Goal: Information Seeking & Learning: Learn about a topic

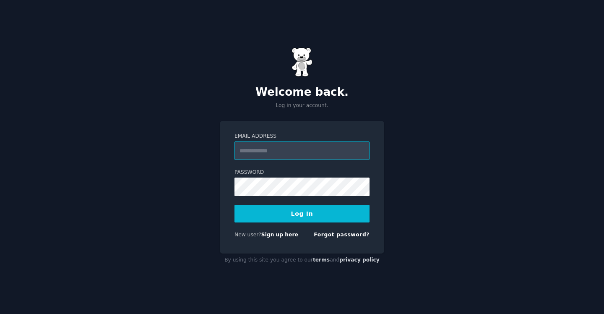
paste input "**********"
type input "**********"
click at [299, 214] on button "Log In" at bounding box center [302, 214] width 135 height 18
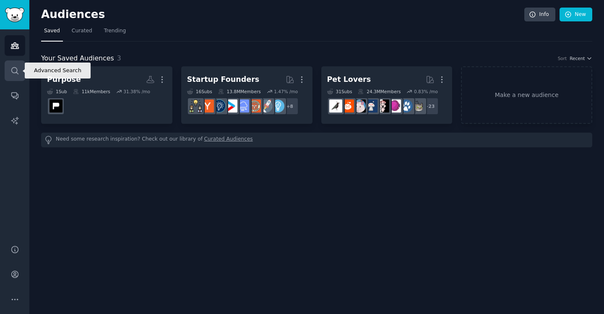
click at [11, 71] on icon "Sidebar" at bounding box center [14, 70] width 7 height 7
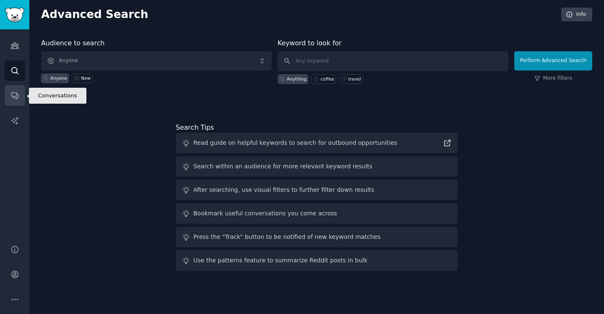
click at [16, 93] on icon "Sidebar" at bounding box center [14, 95] width 9 height 9
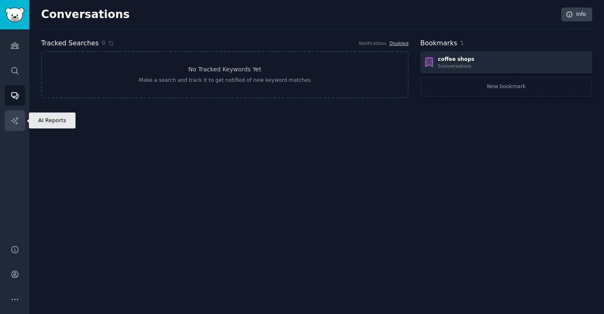
click at [17, 120] on icon "Sidebar" at bounding box center [14, 120] width 9 height 9
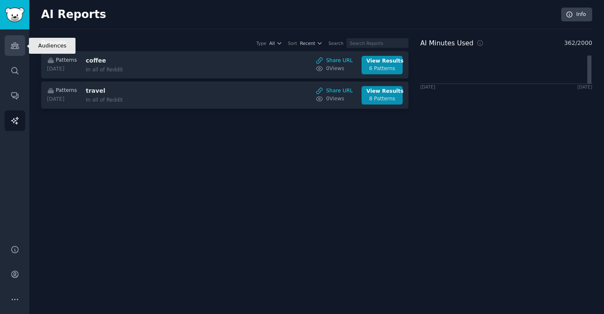
click at [14, 38] on link "Audiences" at bounding box center [15, 45] width 21 height 21
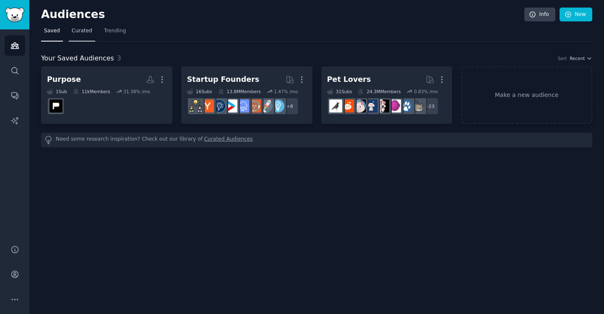
click at [83, 32] on span "Curated" at bounding box center [82, 31] width 21 height 8
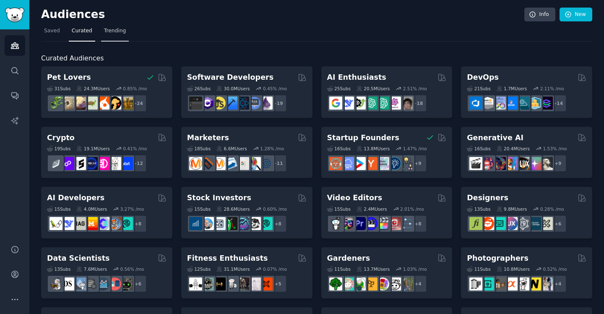
click at [117, 31] on span "Trending" at bounding box center [115, 31] width 22 height 8
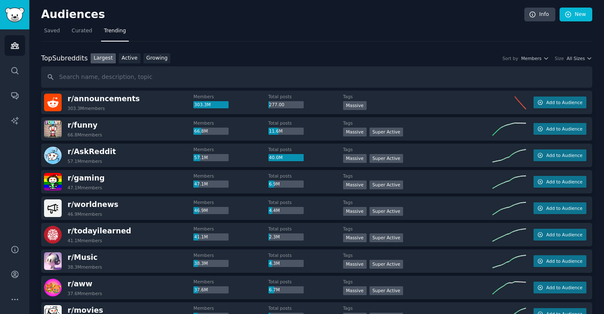
click at [120, 74] on input "text" at bounding box center [316, 76] width 551 height 21
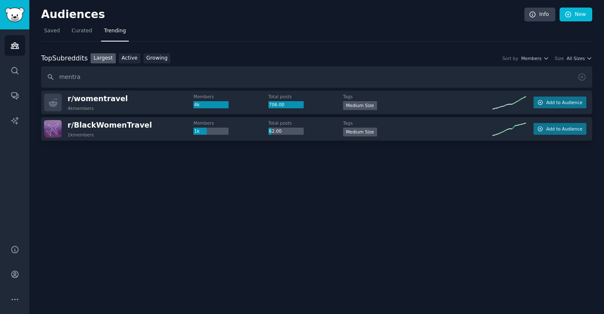
click at [83, 76] on input "mentra" at bounding box center [316, 76] width 551 height 21
type input "cars"
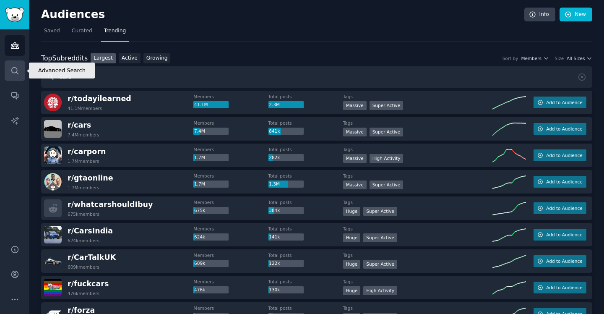
click at [16, 73] on icon "Sidebar" at bounding box center [14, 70] width 9 height 9
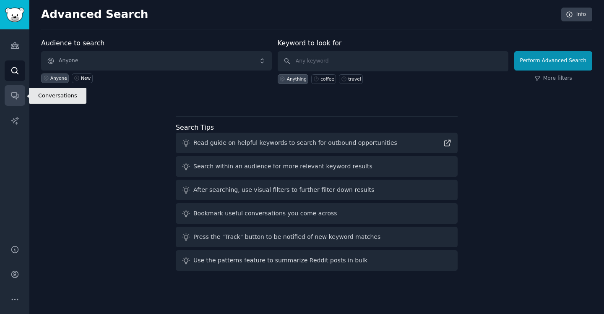
click at [18, 94] on icon "Sidebar" at bounding box center [14, 96] width 7 height 7
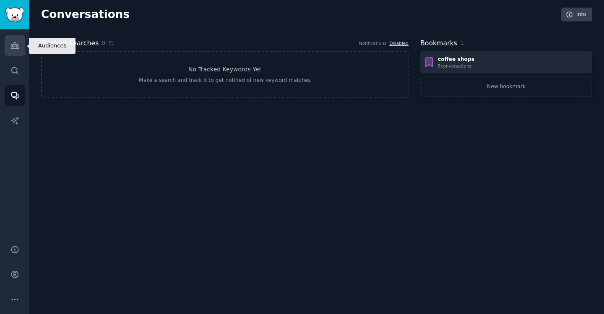
click at [14, 41] on link "Audiences" at bounding box center [15, 45] width 21 height 21
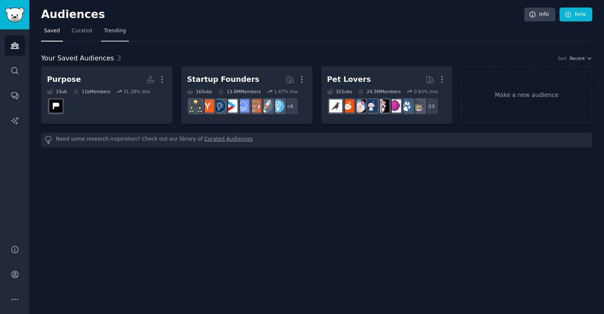
click at [114, 30] on span "Trending" at bounding box center [115, 31] width 22 height 8
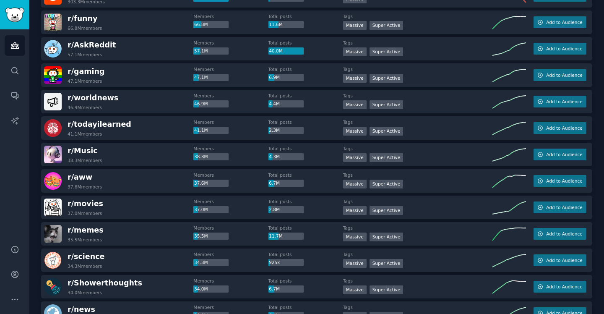
scroll to position [119, 0]
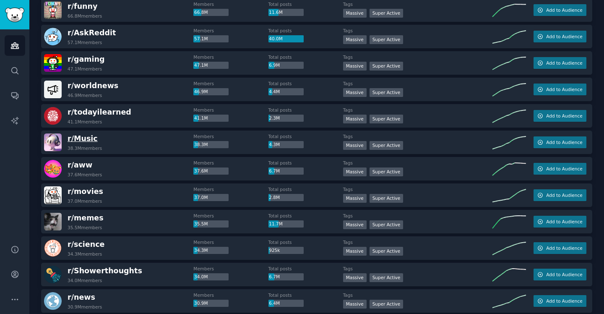
click at [85, 139] on span "r/ Music" at bounding box center [83, 138] width 30 height 8
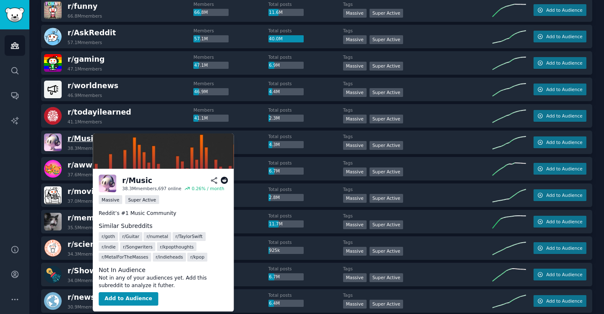
click at [77, 139] on span "r/ Music" at bounding box center [83, 138] width 30 height 8
click at [82, 136] on span "r/ Music" at bounding box center [83, 138] width 30 height 8
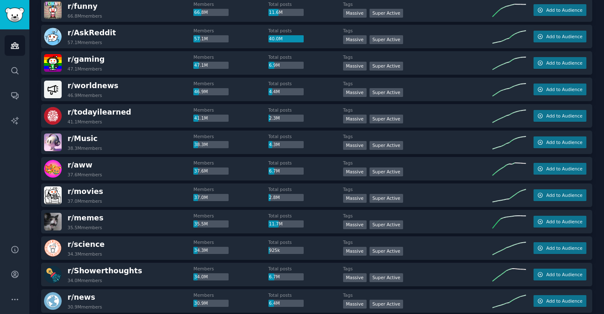
scroll to position [0, 0]
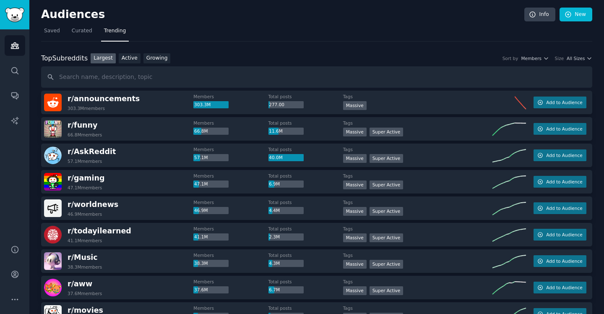
click at [53, 258] on img at bounding box center [53, 261] width 18 height 18
click at [88, 257] on span "r/ Music" at bounding box center [83, 257] width 30 height 8
click at [130, 53] on link "Active" at bounding box center [130, 58] width 22 height 10
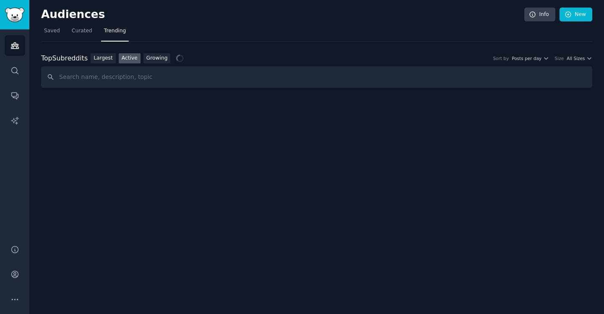
click at [130, 53] on link "Active" at bounding box center [130, 58] width 22 height 10
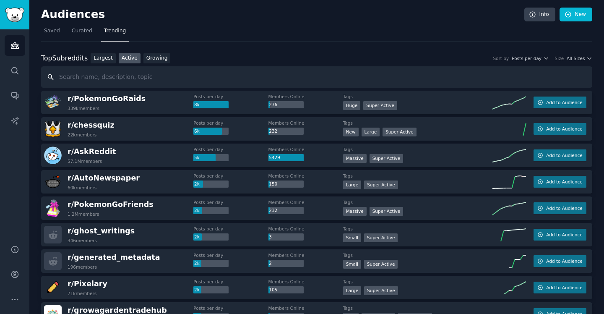
click at [149, 74] on input "text" at bounding box center [316, 76] width 551 height 21
type input "music"
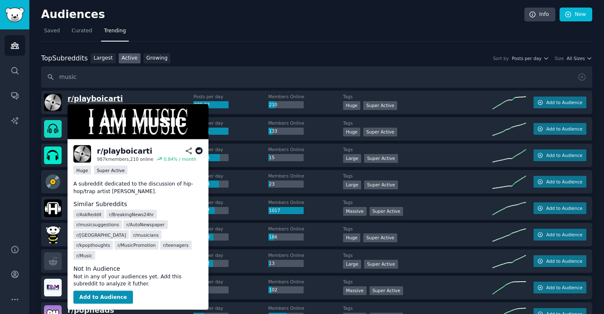
click at [99, 96] on span "r/ playboicarti" at bounding box center [95, 98] width 55 height 8
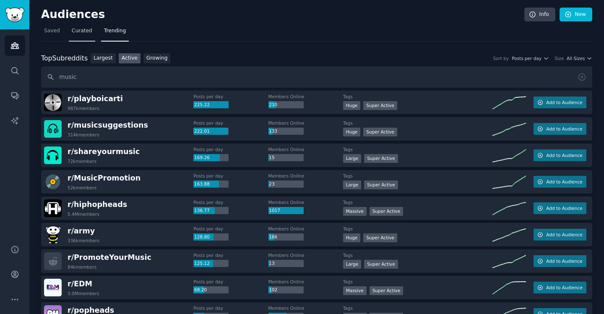
click at [82, 31] on span "Curated" at bounding box center [82, 31] width 21 height 8
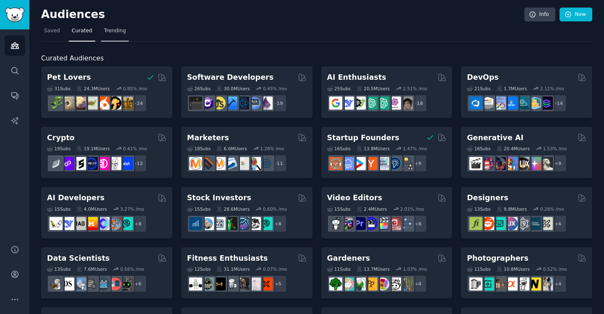
click at [102, 29] on link "Trending" at bounding box center [115, 32] width 28 height 17
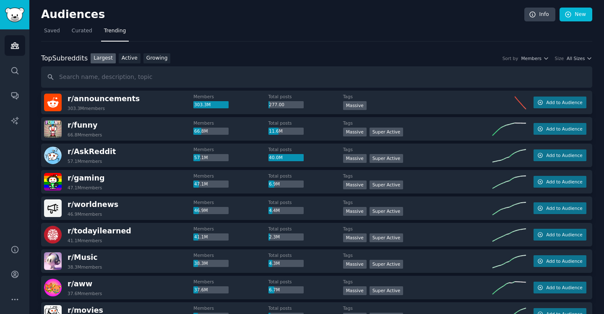
click at [101, 59] on link "Largest" at bounding box center [103, 58] width 25 height 10
click at [124, 58] on link "Active" at bounding box center [130, 58] width 22 height 10
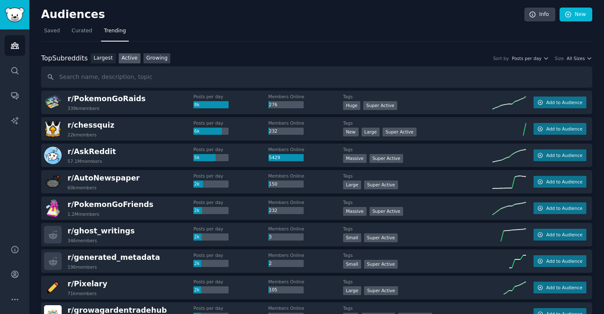
click at [153, 58] on link "Growing" at bounding box center [156, 58] width 27 height 10
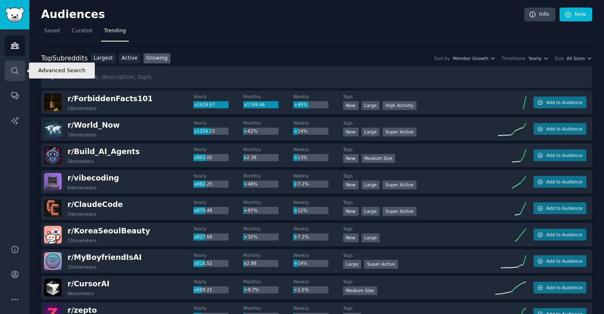
click at [16, 68] on icon "Sidebar" at bounding box center [14, 70] width 9 height 9
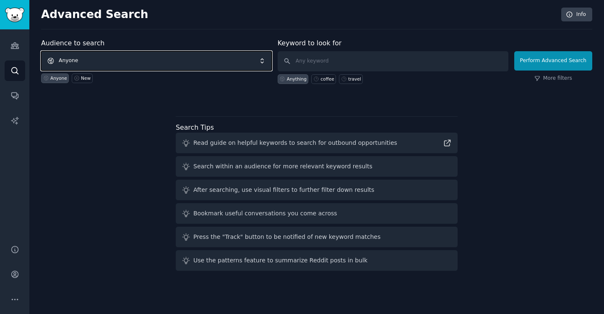
click at [164, 54] on span "Anyone" at bounding box center [156, 60] width 231 height 19
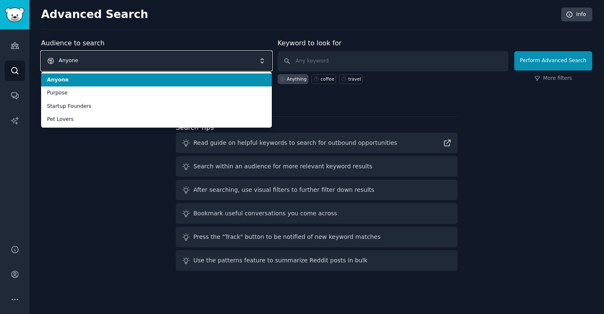
click at [164, 55] on span "Anyone" at bounding box center [156, 60] width 231 height 19
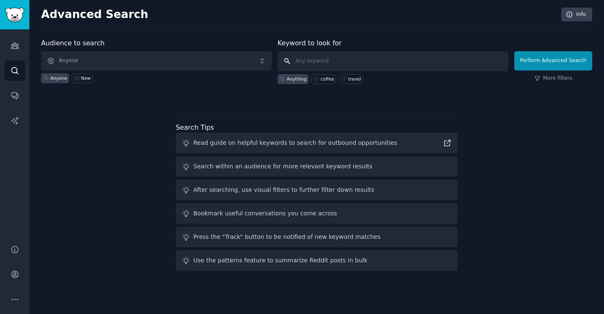
click at [357, 64] on input "text" at bounding box center [393, 61] width 231 height 20
type input "music"
click at [541, 64] on button "Perform Advanced Search" at bounding box center [553, 60] width 78 height 19
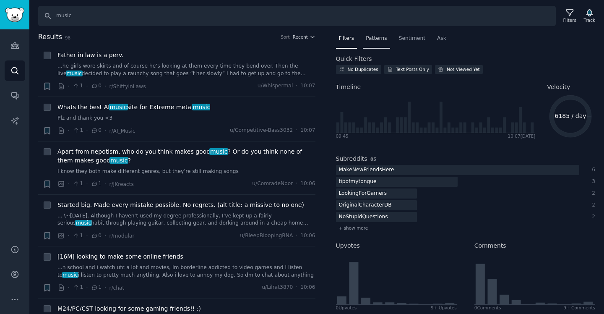
click at [373, 38] on span "Patterns" at bounding box center [376, 39] width 21 height 8
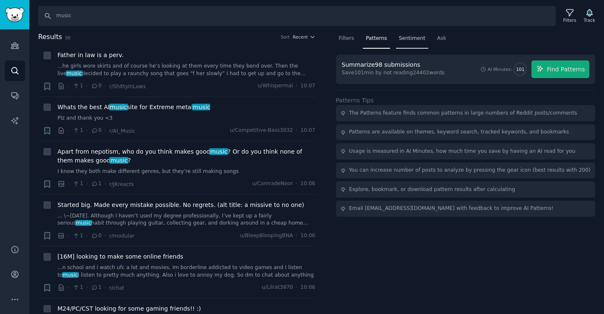
click at [414, 38] on span "Sentiment" at bounding box center [412, 39] width 26 height 8
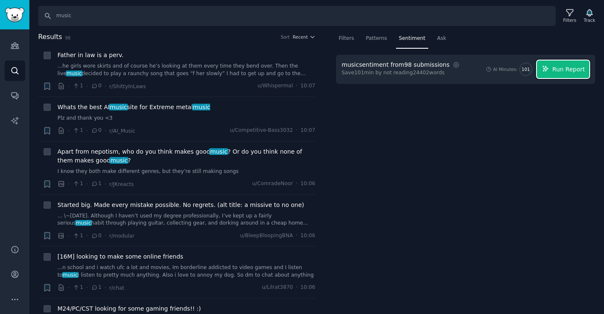
click at [571, 72] on span "Run Report" at bounding box center [569, 69] width 33 height 9
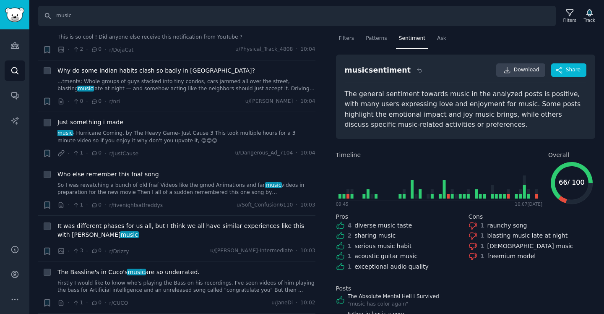
scroll to position [684, 0]
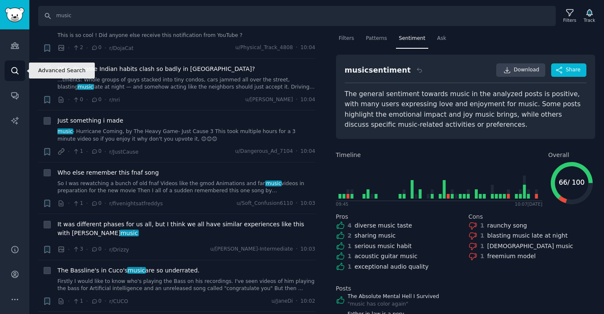
click at [17, 71] on icon "Sidebar" at bounding box center [14, 70] width 9 height 9
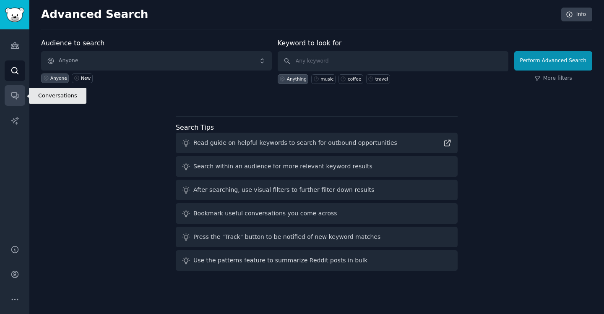
click at [16, 97] on icon "Sidebar" at bounding box center [14, 96] width 7 height 7
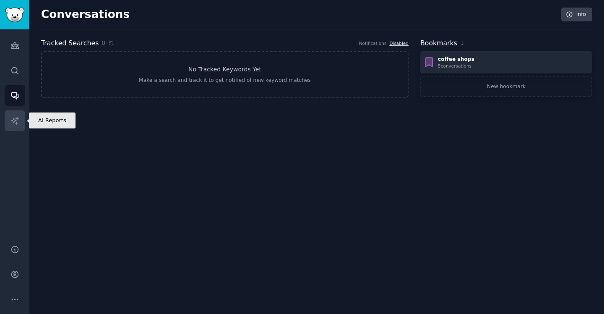
click at [16, 120] on icon "Sidebar" at bounding box center [14, 120] width 7 height 7
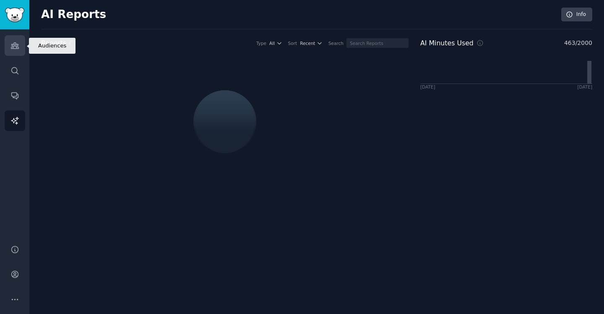
click at [12, 45] on icon "Sidebar" at bounding box center [15, 46] width 8 height 6
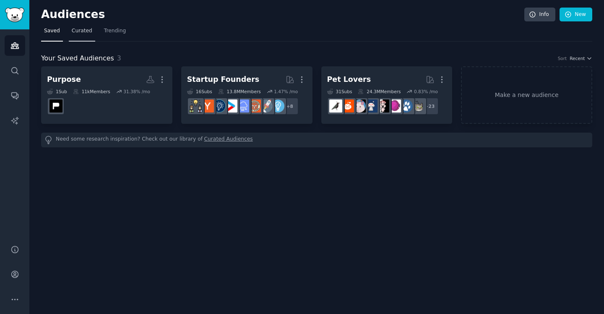
click at [82, 34] on span "Curated" at bounding box center [82, 31] width 21 height 8
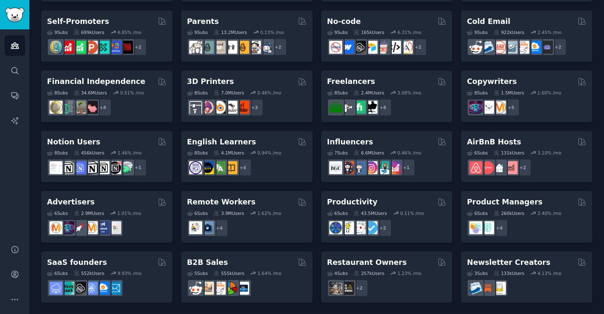
scroll to position [357, 0]
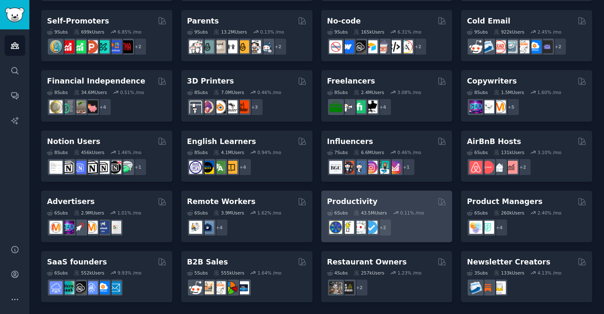
click at [343, 199] on h2 "Productivity" at bounding box center [352, 201] width 50 height 10
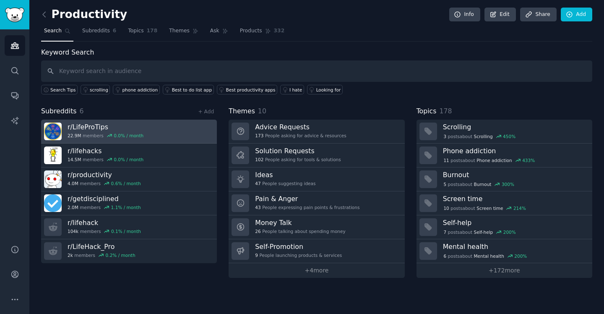
click at [103, 125] on h3 "r/ LifeProTips" at bounding box center [106, 127] width 76 height 9
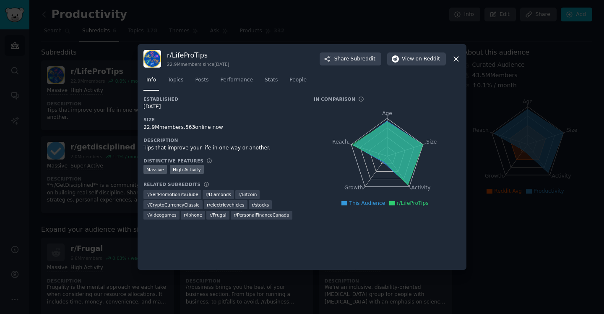
click at [459, 56] on icon at bounding box center [456, 59] width 9 height 9
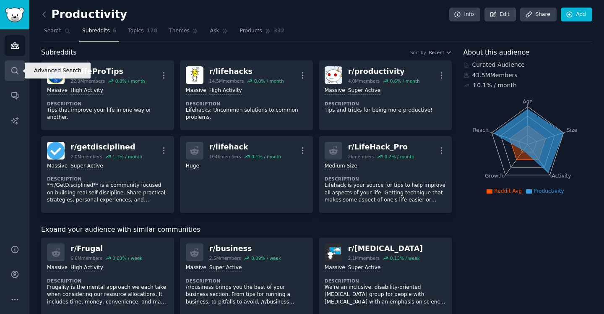
click at [13, 72] on icon "Sidebar" at bounding box center [14, 70] width 9 height 9
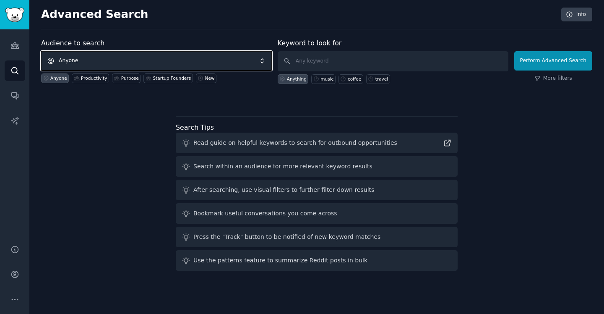
click at [146, 59] on span "Anyone" at bounding box center [156, 60] width 231 height 19
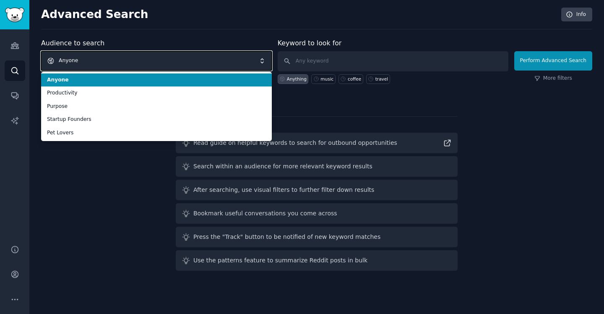
click at [147, 60] on span "Anyone" at bounding box center [156, 60] width 231 height 19
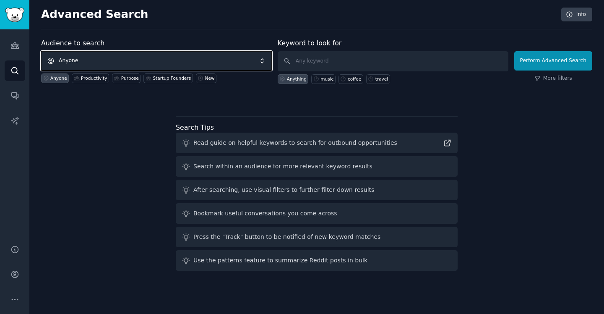
click at [147, 60] on span "Anyone" at bounding box center [156, 60] width 231 height 19
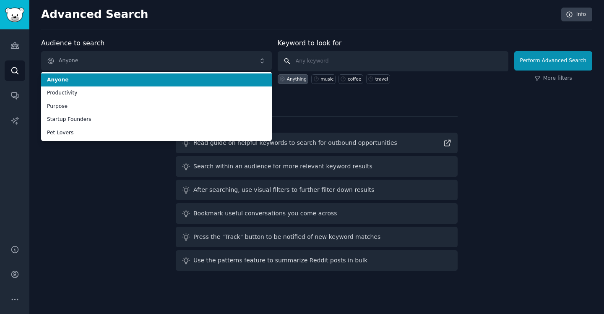
click at [318, 59] on input "text" at bounding box center [393, 61] width 231 height 20
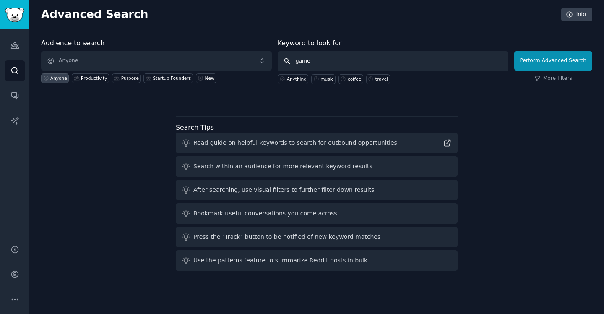
type input "games"
click at [333, 62] on input "games" at bounding box center [393, 61] width 231 height 20
click at [318, 62] on input "produc" at bounding box center [393, 61] width 231 height 20
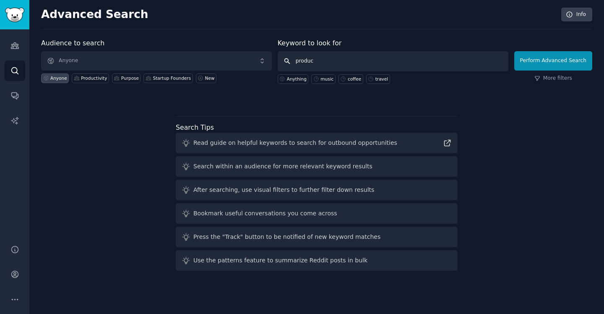
click at [318, 62] on input "produc" at bounding box center [393, 61] width 231 height 20
paste input "Productivity"
type input "Productivity"
click at [541, 60] on button "Perform Advanced Search" at bounding box center [553, 60] width 78 height 19
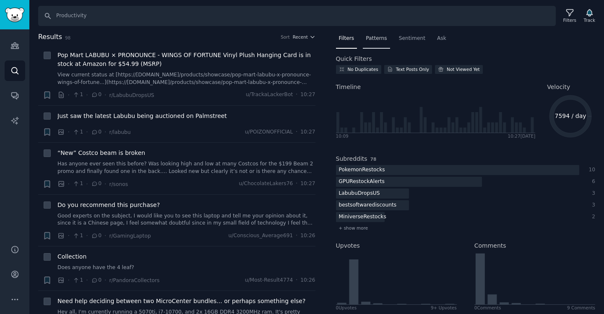
click at [373, 42] on div "Patterns" at bounding box center [376, 40] width 27 height 17
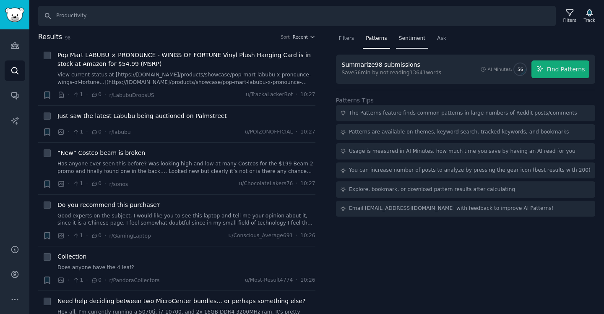
click at [413, 40] on span "Sentiment" at bounding box center [412, 39] width 26 height 8
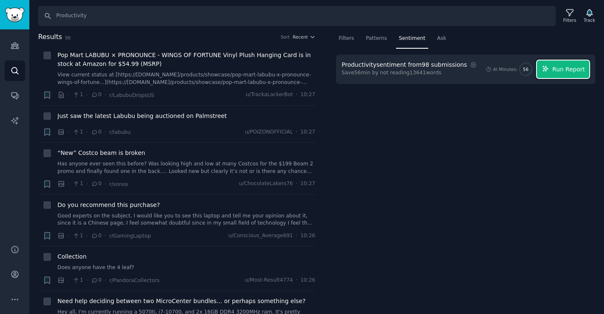
click at [554, 74] on button "Run Report" at bounding box center [563, 69] width 52 height 18
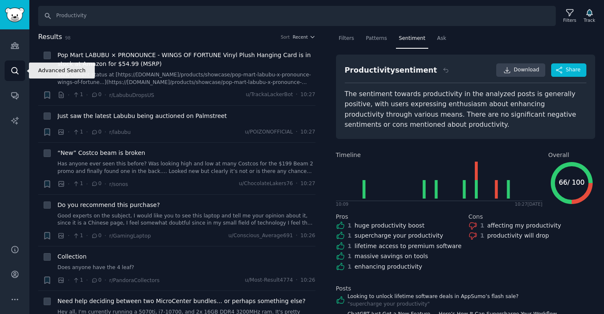
click at [18, 71] on icon "Sidebar" at bounding box center [14, 70] width 9 height 9
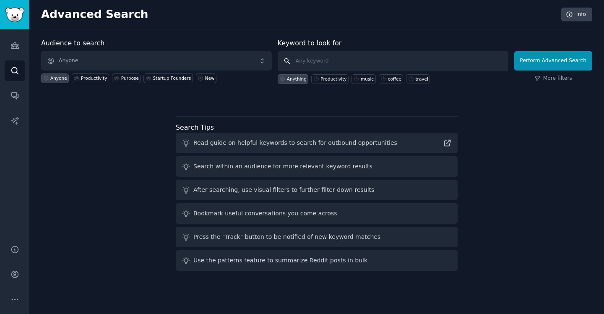
click at [345, 65] on input "text" at bounding box center [393, 61] width 231 height 20
click at [322, 60] on input "text" at bounding box center [393, 61] width 231 height 20
type input "food"
click at [552, 57] on button "Perform Advanced Search" at bounding box center [553, 60] width 78 height 19
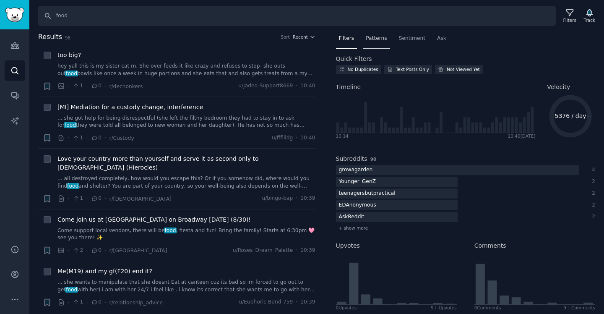
click at [379, 38] on span "Patterns" at bounding box center [376, 39] width 21 height 8
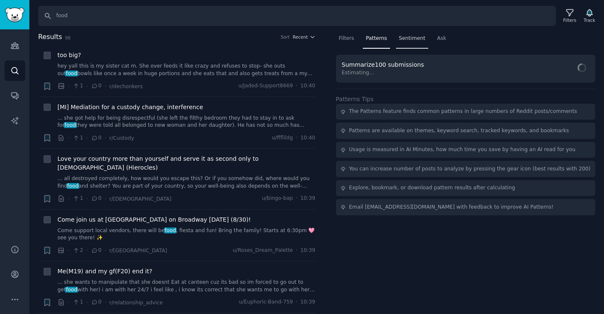
click at [413, 36] on span "Sentiment" at bounding box center [412, 39] width 26 height 8
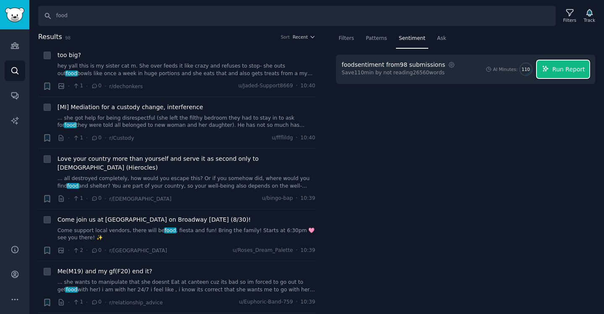
click at [566, 70] on span "Run Report" at bounding box center [569, 69] width 33 height 9
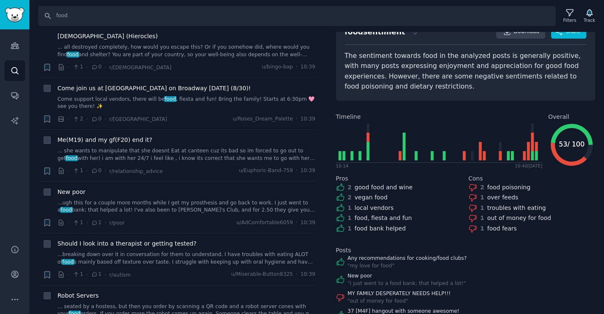
scroll to position [133, 0]
click at [261, 16] on input "food" at bounding box center [297, 16] width 518 height 20
click at [199, 13] on input "food" at bounding box center [297, 16] width 518 height 20
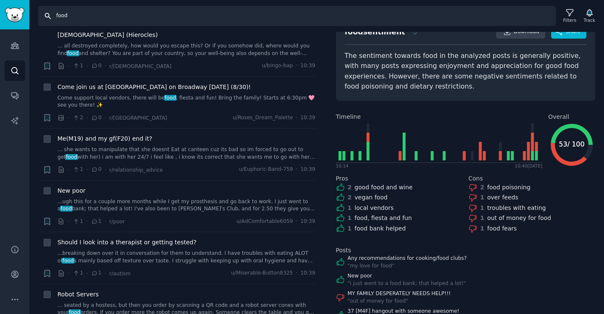
paste input "startup founders"
type input "startup founders"
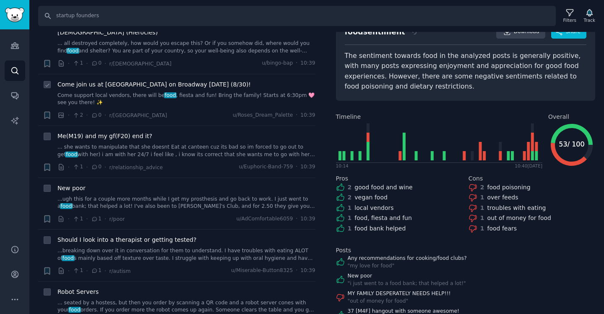
scroll to position [0, 0]
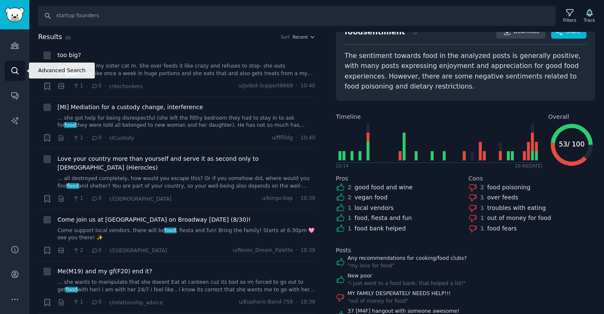
click at [13, 71] on icon "Sidebar" at bounding box center [14, 70] width 9 height 9
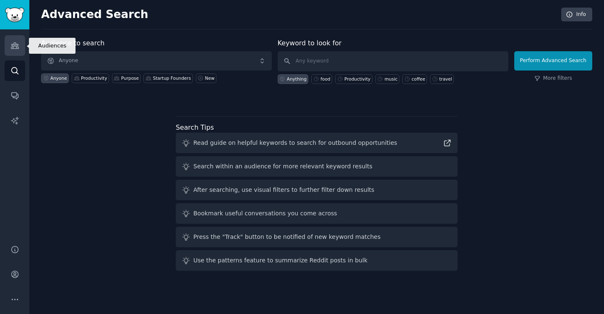
click at [14, 45] on icon "Sidebar" at bounding box center [15, 46] width 8 height 6
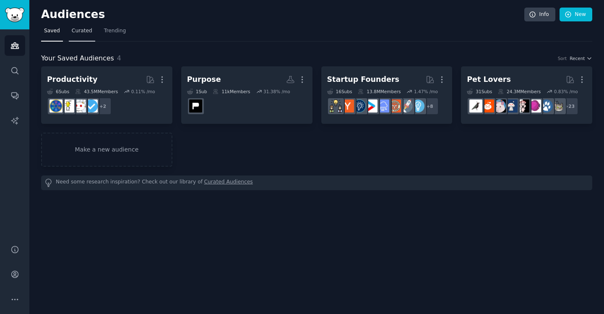
click at [84, 32] on span "Curated" at bounding box center [82, 31] width 21 height 8
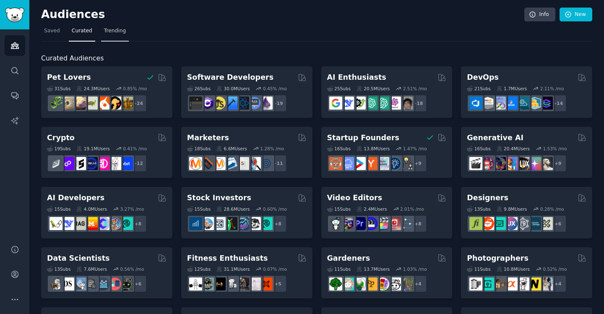
click at [115, 29] on span "Trending" at bounding box center [115, 31] width 22 height 8
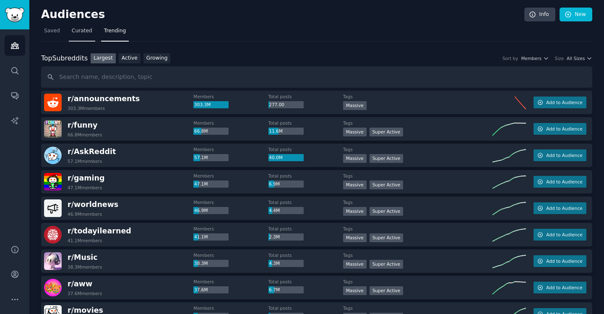
click at [85, 31] on span "Curated" at bounding box center [82, 31] width 21 height 8
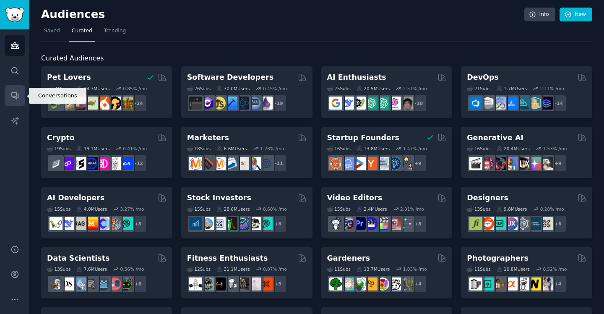
click at [17, 89] on link "Conversations" at bounding box center [15, 95] width 21 height 21
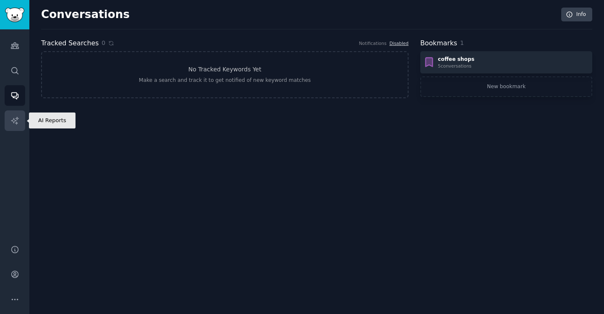
click at [15, 120] on icon "Sidebar" at bounding box center [14, 120] width 7 height 7
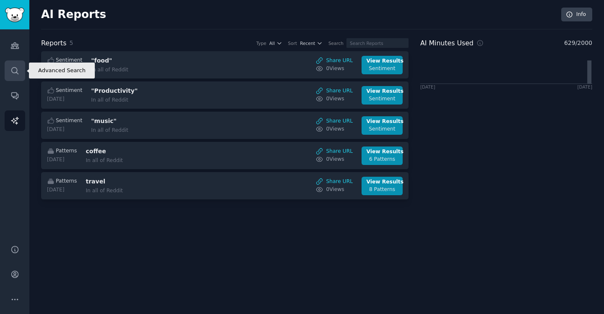
click at [14, 70] on icon "Sidebar" at bounding box center [14, 70] width 9 height 9
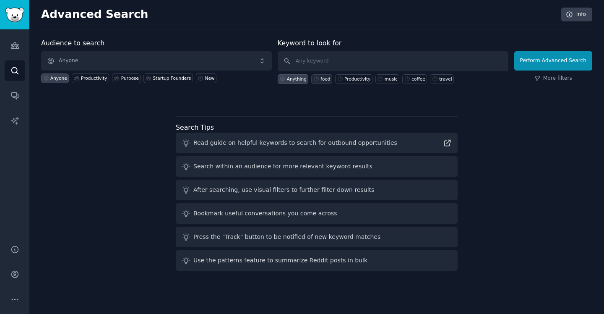
click at [325, 78] on div "food" at bounding box center [326, 79] width 10 height 6
type input "food"
click at [540, 77] on icon at bounding box center [537, 79] width 6 height 6
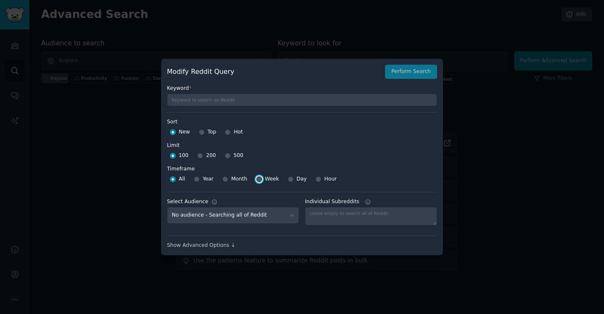
click at [256, 180] on input "Week" at bounding box center [259, 179] width 6 height 6
radio input "true"
click at [408, 66] on button "Perform Search" at bounding box center [411, 72] width 52 height 14
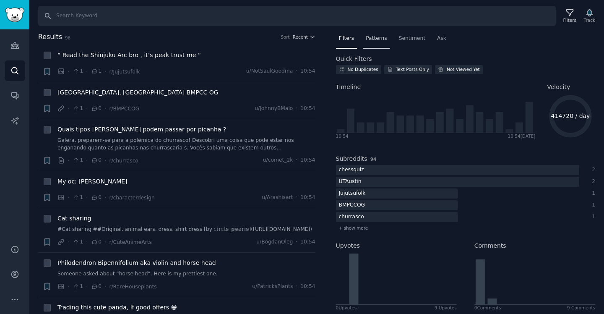
click at [379, 45] on div "Patterns" at bounding box center [376, 40] width 27 height 17
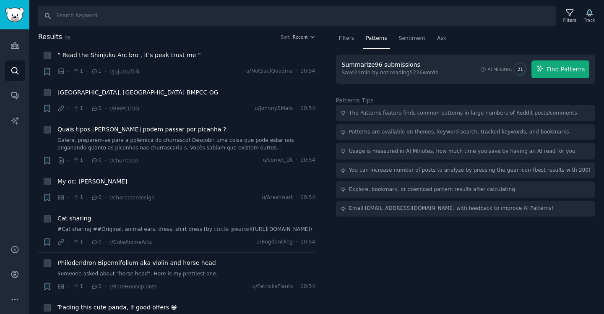
click at [376, 39] on span "Patterns" at bounding box center [376, 39] width 21 height 8
click at [552, 64] on button "Find Patterns" at bounding box center [561, 69] width 58 height 18
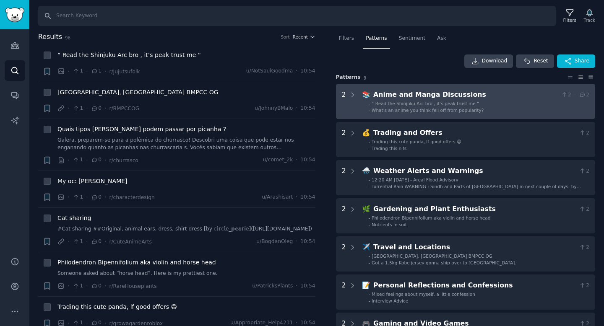
drag, startPoint x: 604, startPoint y: 77, endPoint x: 514, endPoint y: 94, distance: 91.5
click at [514, 94] on div "Filters Patterns Sentiment Ask Download Reset Share Pattern s 9 2 📚 Anime and M…" at bounding box center [465, 179] width 277 height 295
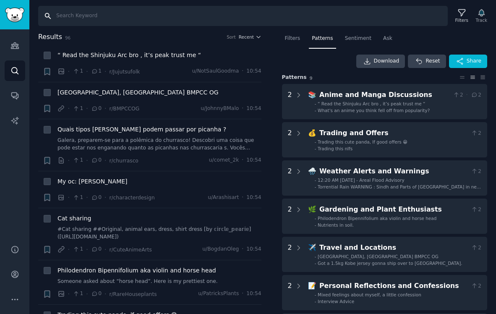
click at [344, 13] on input "Search" at bounding box center [242, 16] width 409 height 20
type input "healthy diet"
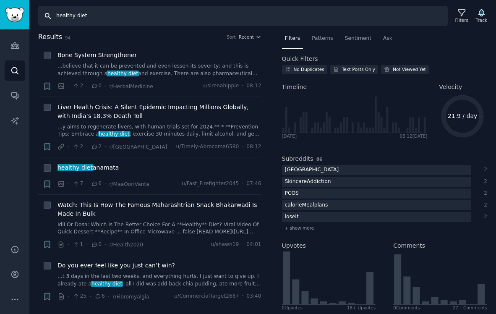
click at [95, 17] on input "healthy diet" at bounding box center [242, 16] width 409 height 20
